Goal: Book appointment/travel/reservation

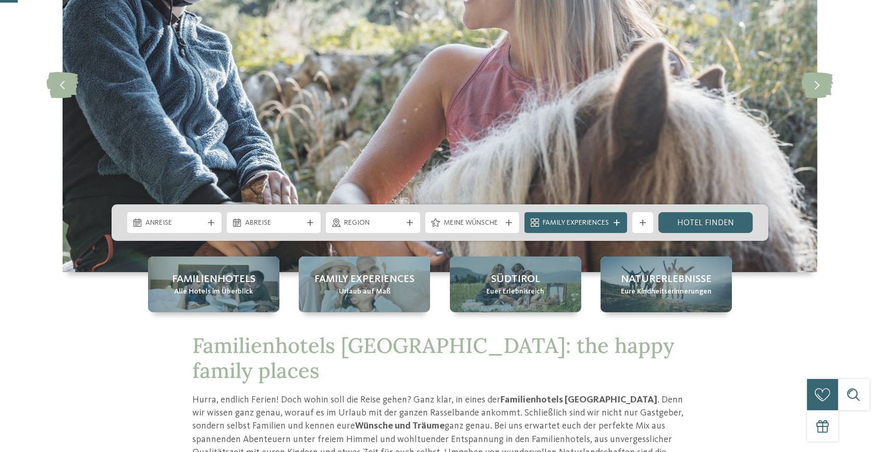
scroll to position [237, 0]
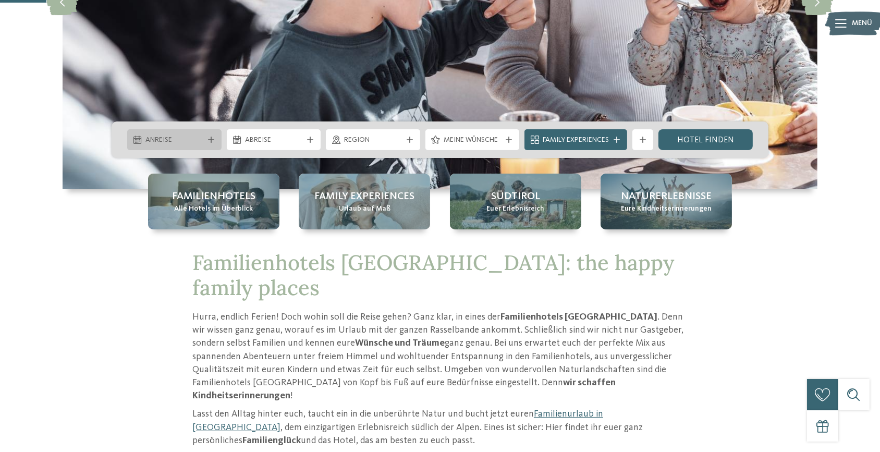
click at [206, 140] on div at bounding box center [211, 140] width 10 height 6
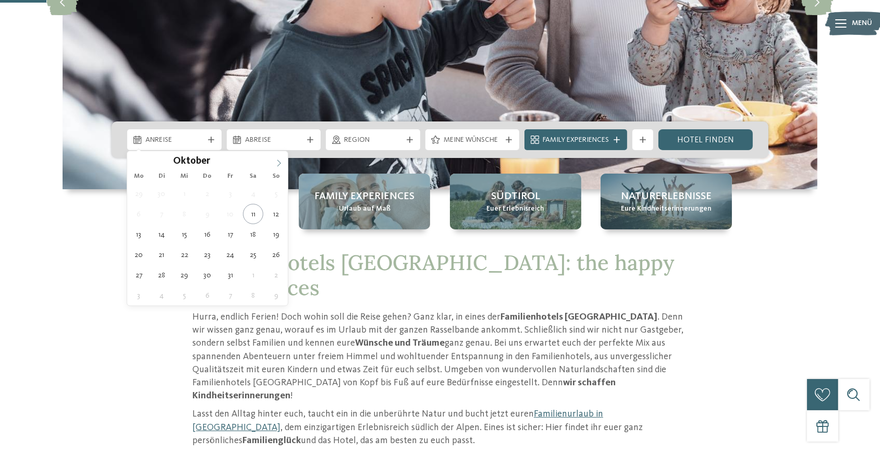
click at [282, 159] on span at bounding box center [279, 160] width 18 height 18
type input "****"
click at [282, 159] on span at bounding box center [279, 160] width 18 height 18
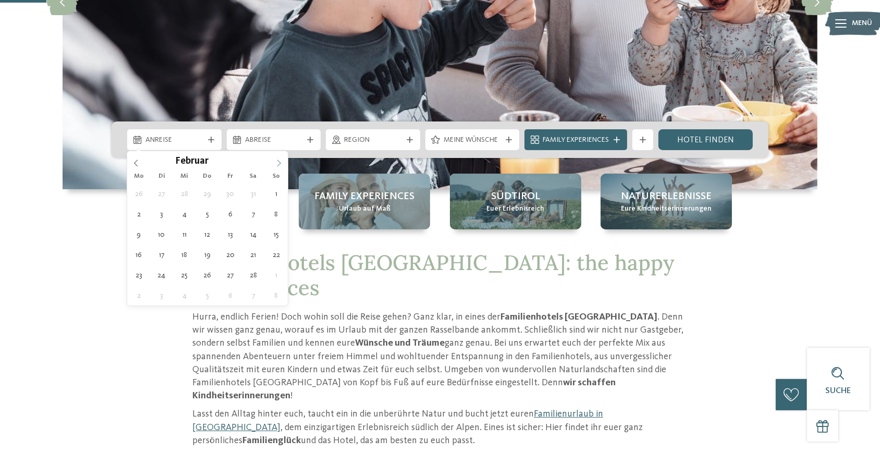
click at [282, 159] on span at bounding box center [279, 160] width 18 height 18
type div "[DATE]"
type input "****"
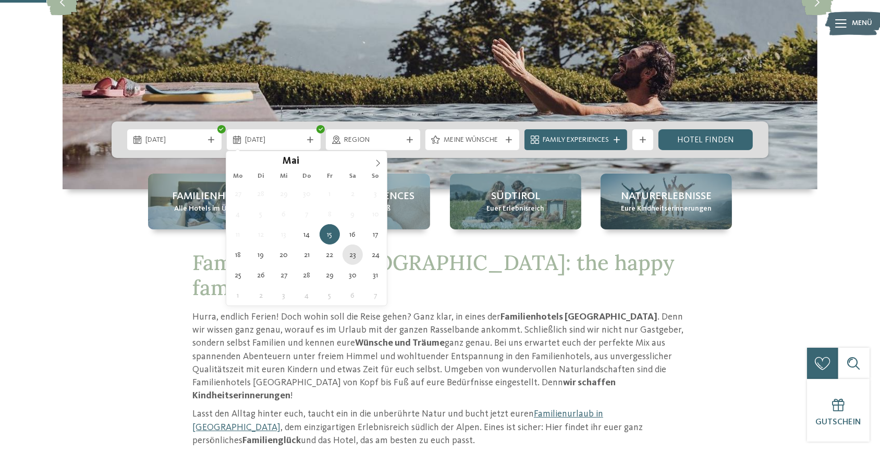
type div "[DATE]"
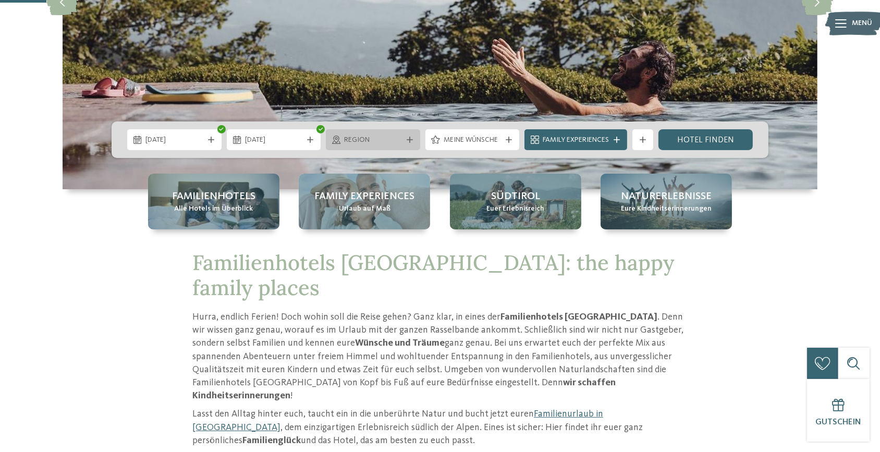
click at [406, 143] on div "Region" at bounding box center [373, 139] width 94 height 21
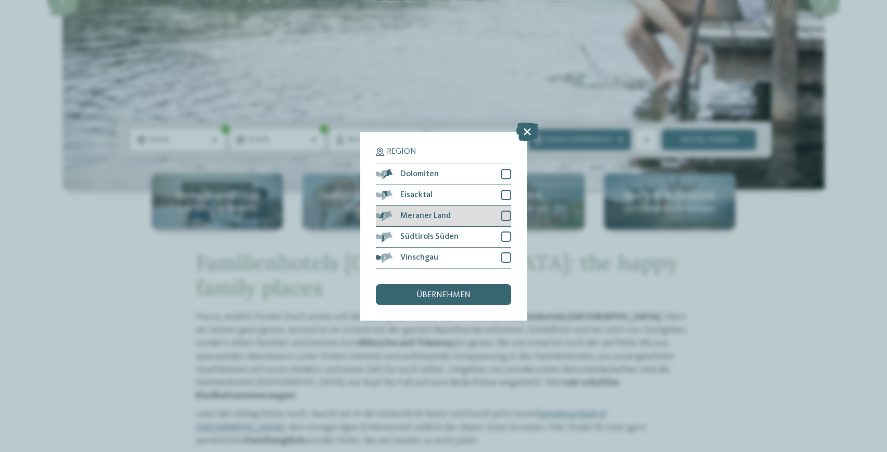
click at [509, 214] on div at bounding box center [506, 216] width 10 height 10
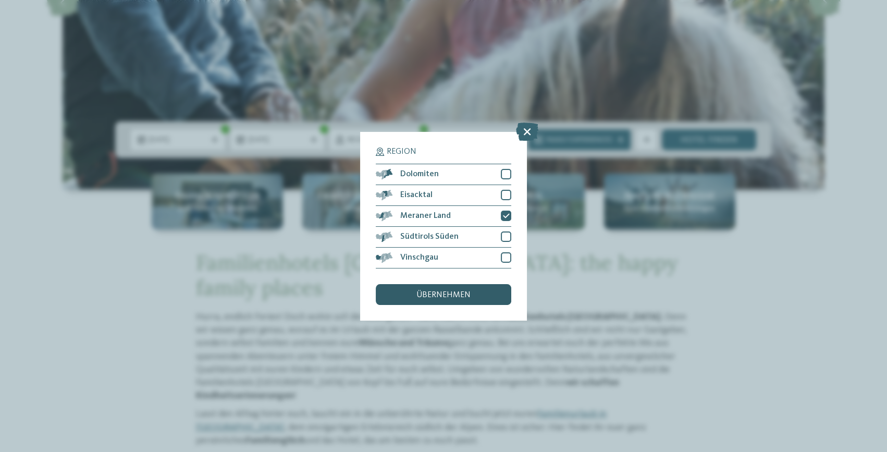
click at [448, 293] on span "übernehmen" at bounding box center [443, 295] width 54 height 8
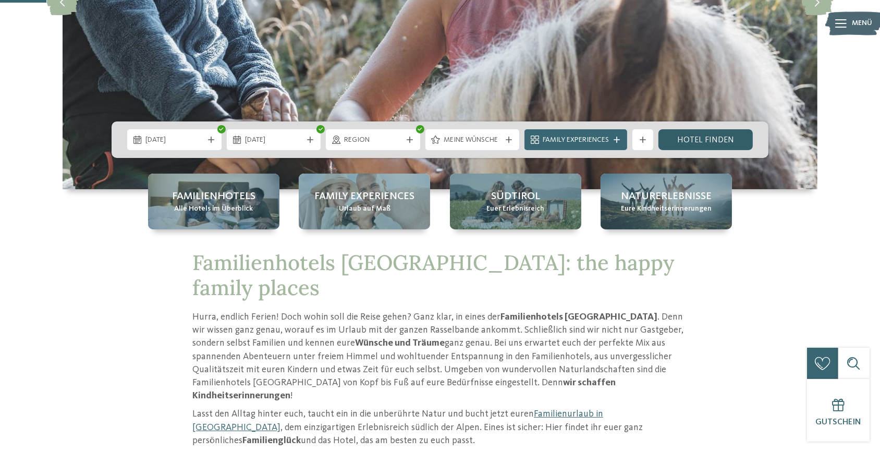
click at [668, 138] on link "Hotel finden" at bounding box center [705, 139] width 94 height 21
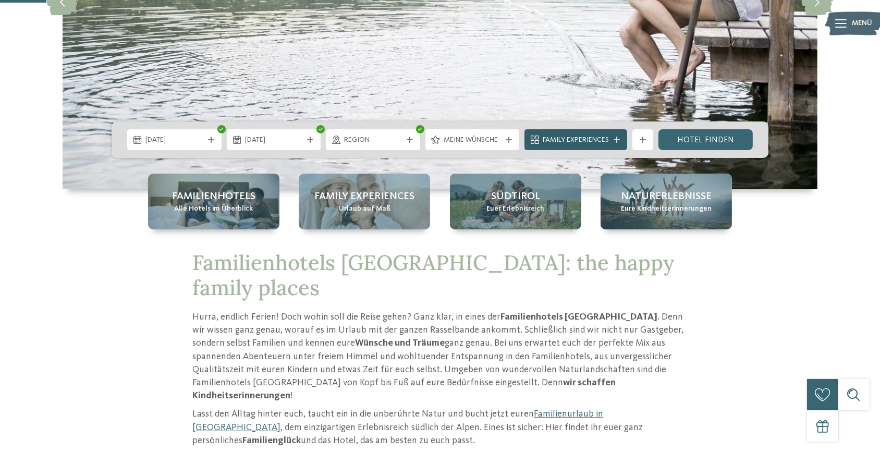
click at [620, 143] on div "Family Experiences" at bounding box center [575, 139] width 103 height 21
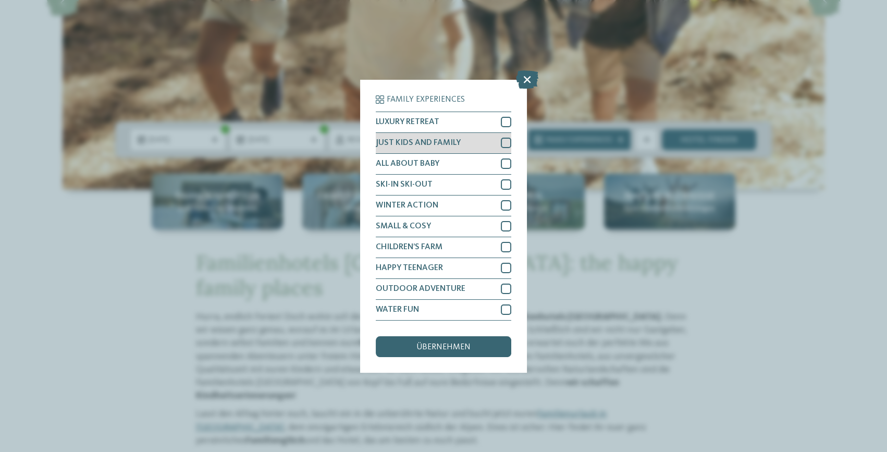
click at [509, 143] on div at bounding box center [506, 143] width 10 height 10
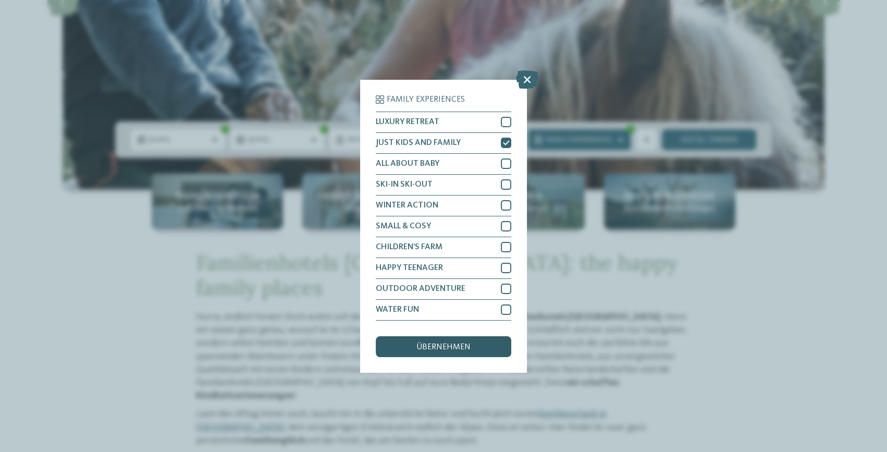
click at [443, 347] on span "übernehmen" at bounding box center [443, 347] width 54 height 8
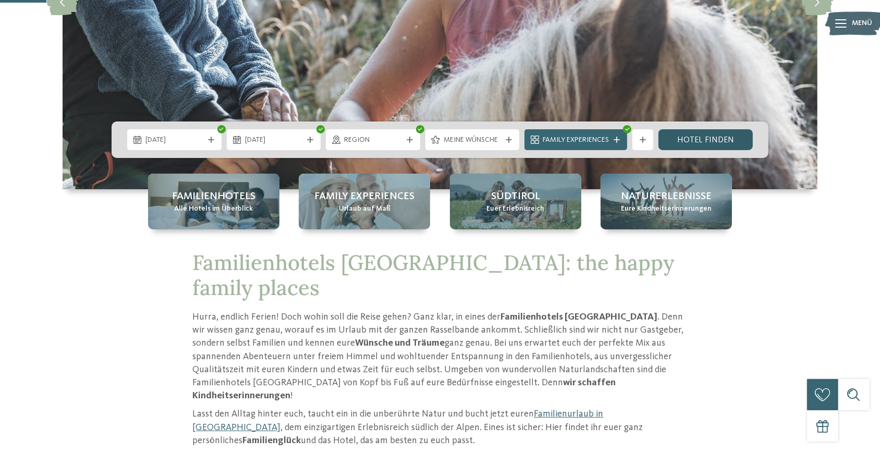
click at [686, 139] on link "Hotel finden" at bounding box center [705, 139] width 94 height 21
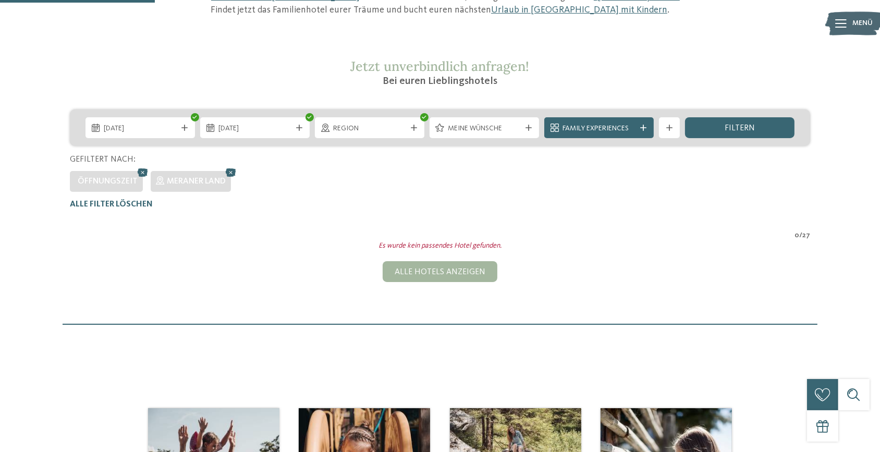
scroll to position [104, 0]
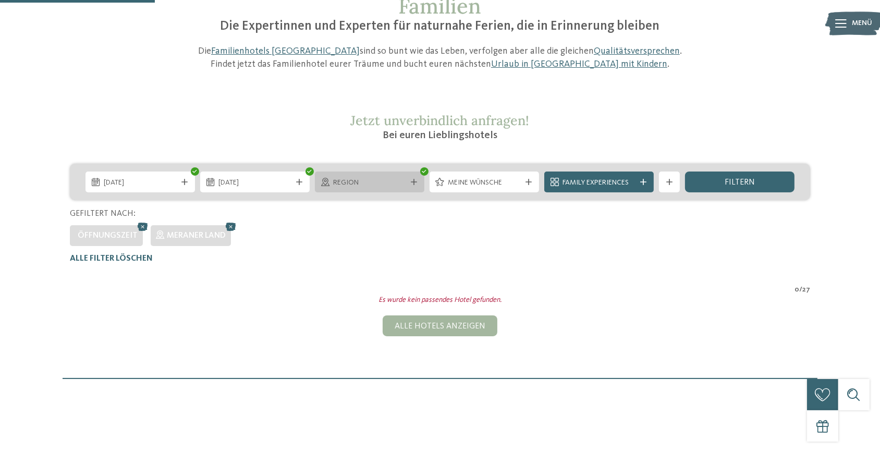
click at [416, 179] on icon at bounding box center [414, 182] width 6 height 6
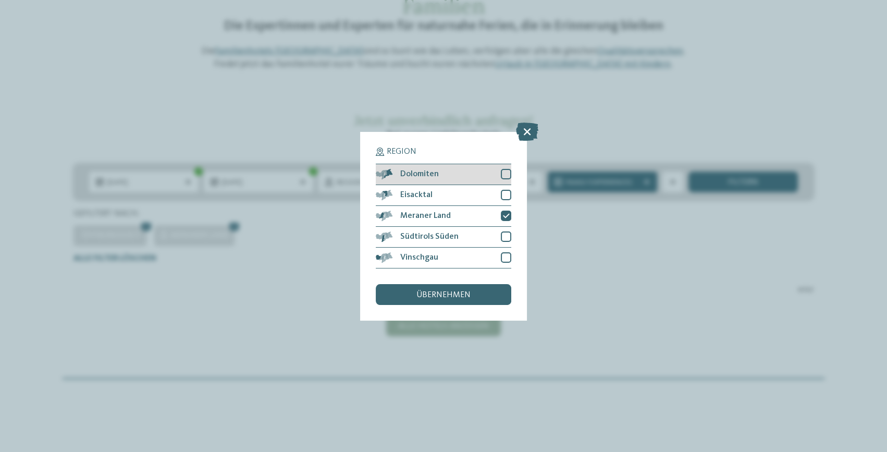
drag, startPoint x: 507, startPoint y: 193, endPoint x: 500, endPoint y: 178, distance: 17.0
click at [507, 191] on div at bounding box center [506, 195] width 10 height 10
click at [503, 172] on div at bounding box center [506, 174] width 10 height 10
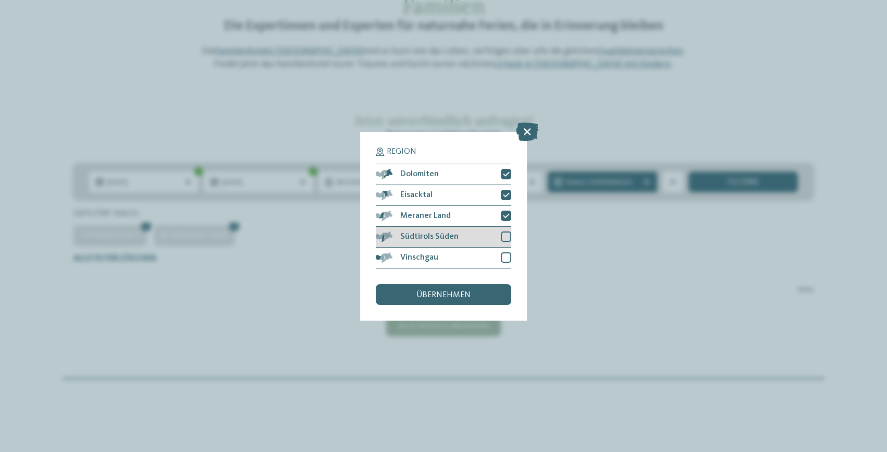
click at [505, 239] on div at bounding box center [506, 236] width 10 height 10
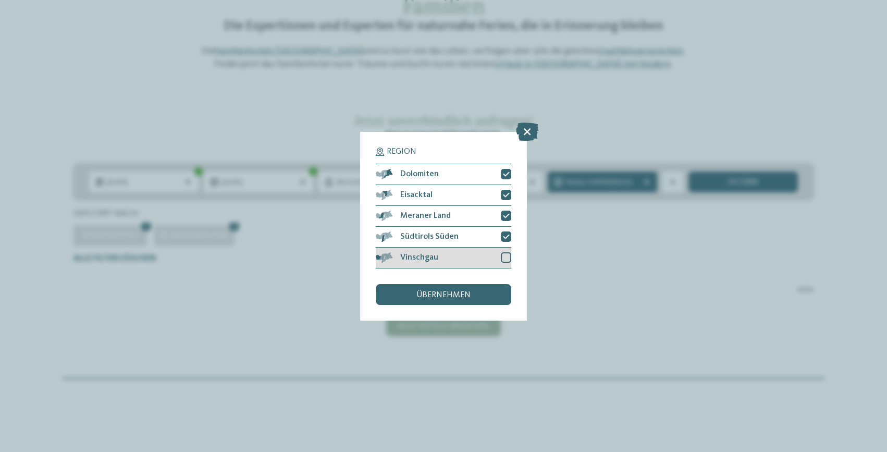
click at [505, 254] on div at bounding box center [506, 257] width 10 height 10
click at [454, 298] on span "übernehmen" at bounding box center [443, 295] width 54 height 8
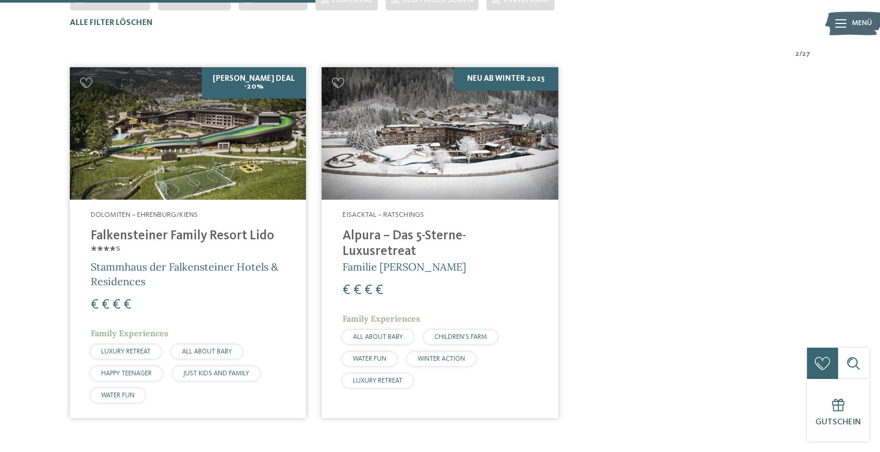
scroll to position [341, 0]
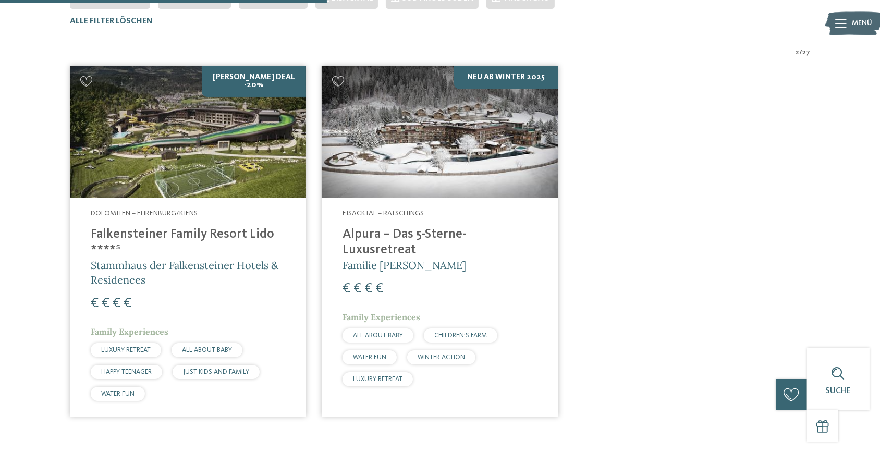
click at [198, 234] on h4 "Falkensteiner Family Resort Lido ****ˢ" at bounding box center [188, 242] width 194 height 31
click at [438, 239] on h4 "Alpura – Das 5-Sterne-Luxusretreat" at bounding box center [439, 242] width 194 height 31
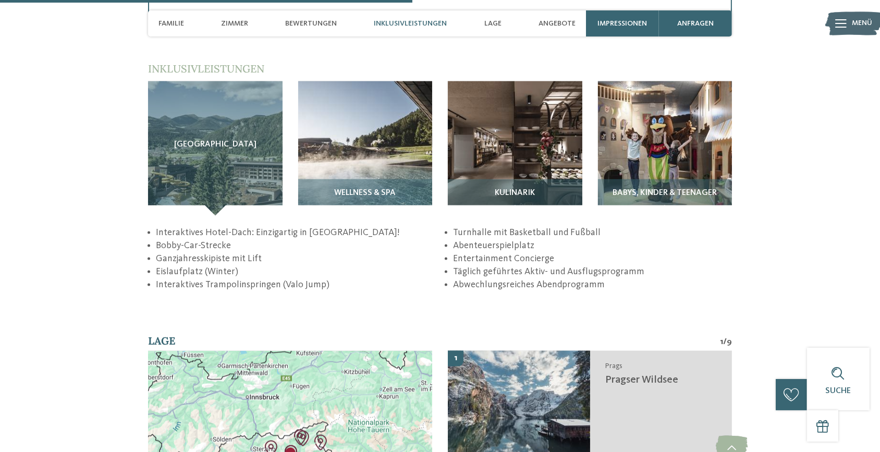
scroll to position [1895, 0]
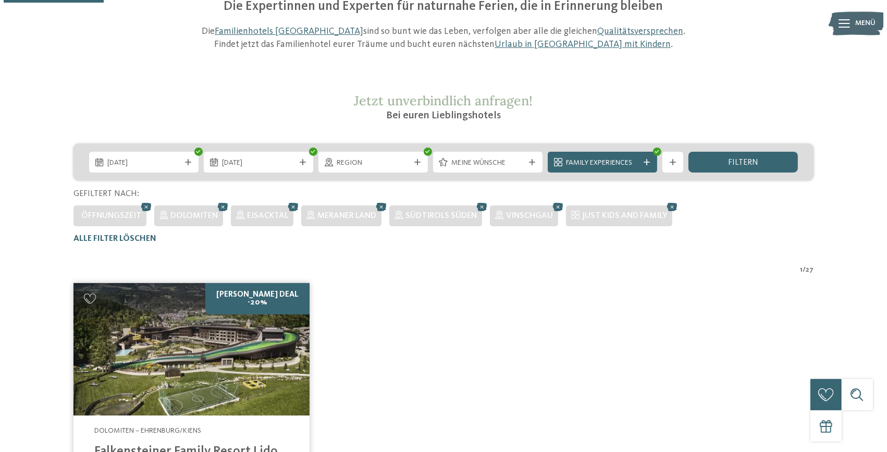
scroll to position [104, 0]
